Goal: Transaction & Acquisition: Purchase product/service

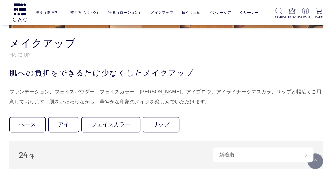
scroll to position [104, 0]
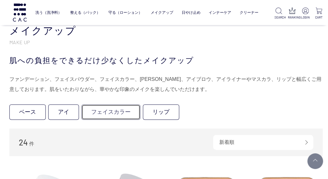
click at [110, 113] on link "フェイスカラー" at bounding box center [110, 111] width 59 height 15
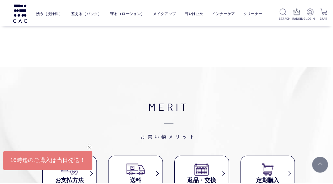
scroll to position [226, 0]
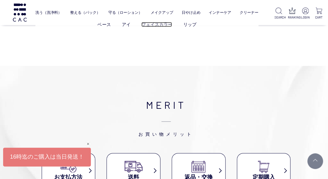
click at [148, 23] on link "フェイスカラー" at bounding box center [156, 24] width 31 height 5
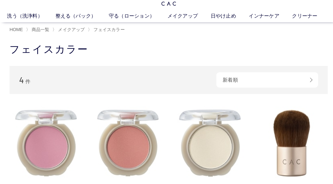
scroll to position [13, 0]
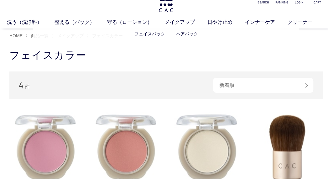
click at [66, 35] on ul "フェイスパック ヘアパック" at bounding box center [166, 33] width 266 height 15
click at [123, 34] on link "ベース" at bounding box center [123, 33] width 13 height 5
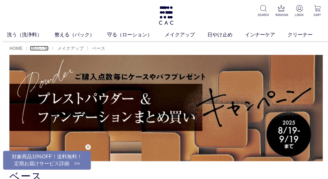
click at [35, 47] on span "商品一覧" at bounding box center [40, 48] width 18 height 5
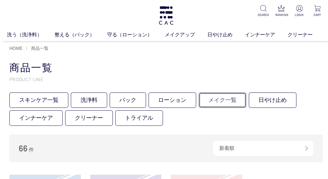
click at [228, 102] on link "メイク一覧" at bounding box center [223, 99] width 48 height 15
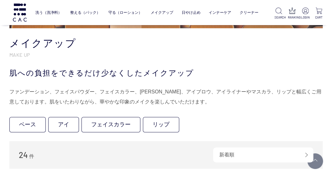
scroll to position [129, 0]
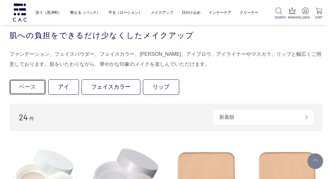
click at [22, 90] on link "ベース" at bounding box center [27, 86] width 36 height 15
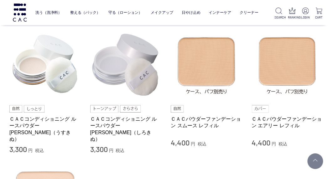
scroll to position [163, 0]
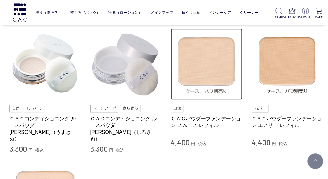
click at [211, 84] on img at bounding box center [206, 64] width 71 height 71
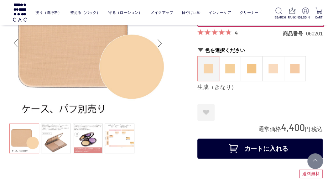
scroll to position [63, 0]
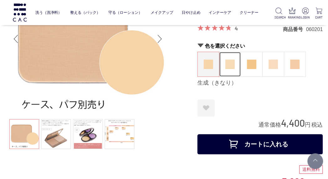
click at [227, 66] on img at bounding box center [229, 64] width 9 height 9
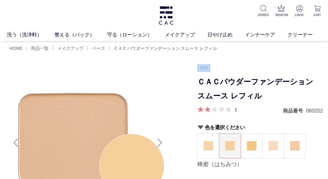
click at [234, 69] on ul at bounding box center [259, 68] width 125 height 8
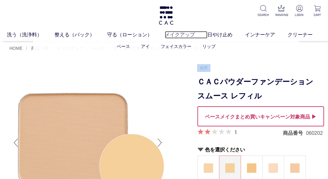
click at [172, 35] on link "メイクアップ" at bounding box center [186, 35] width 43 height 8
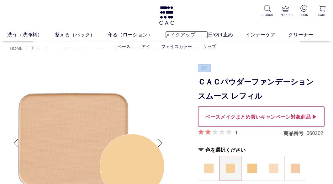
click at [172, 35] on link "メイクアップ" at bounding box center [186, 35] width 43 height 8
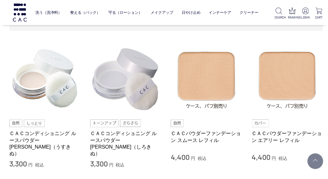
scroll to position [238, 0]
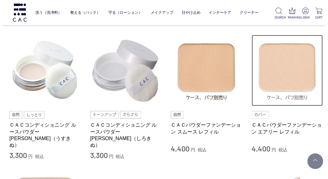
click at [289, 76] on img at bounding box center [287, 70] width 71 height 71
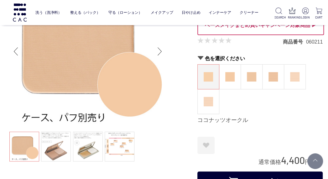
scroll to position [63, 0]
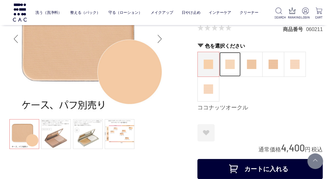
click at [232, 67] on img at bounding box center [229, 64] width 9 height 9
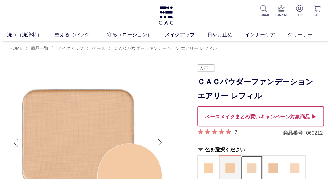
click at [246, 167] on figure at bounding box center [251, 168] width 21 height 24
click at [251, 167] on img at bounding box center [251, 167] width 9 height 9
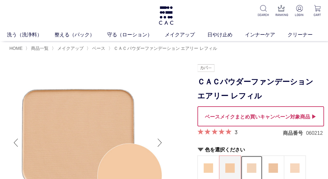
click at [251, 167] on img at bounding box center [251, 167] width 9 height 9
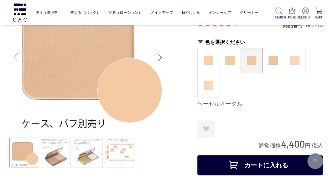
scroll to position [50, 0]
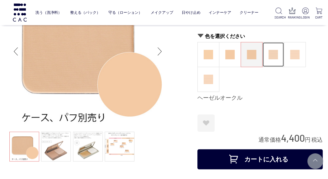
click at [275, 54] on img at bounding box center [272, 54] width 9 height 9
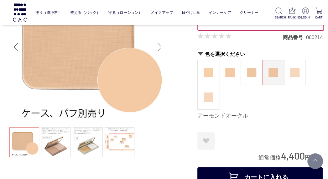
scroll to position [58, 0]
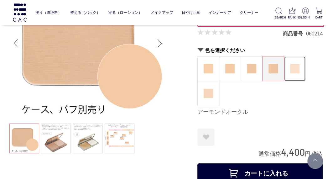
click at [298, 71] on img at bounding box center [294, 68] width 9 height 9
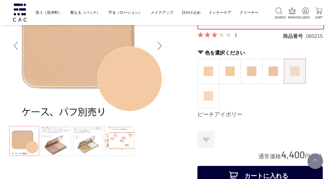
scroll to position [63, 0]
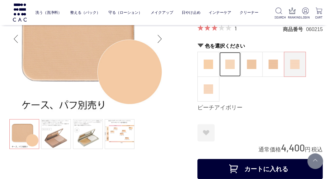
click at [228, 64] on img at bounding box center [229, 64] width 9 height 9
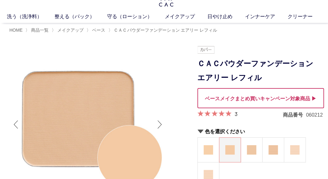
scroll to position [13, 0]
